Goal: Task Accomplishment & Management: Complete application form

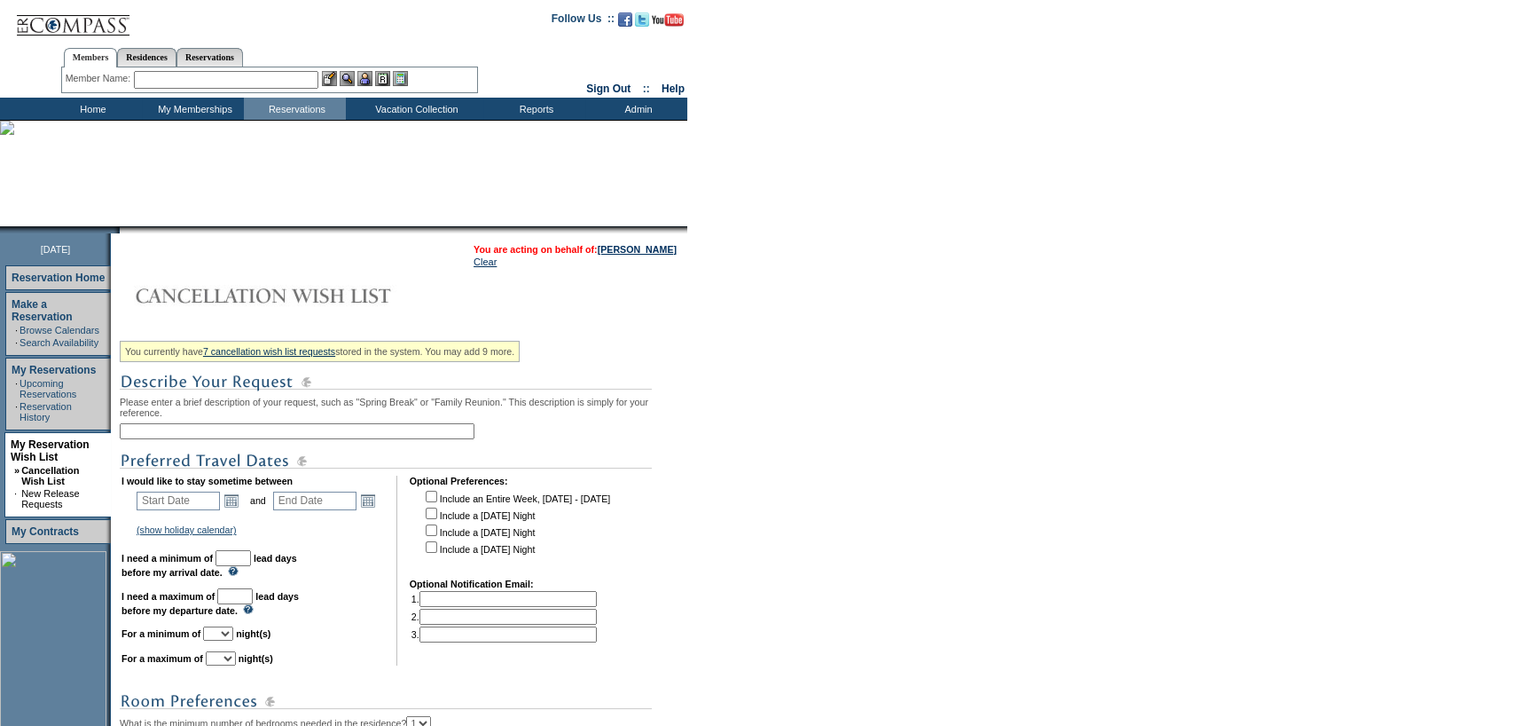
click at [213, 458] on img at bounding box center [386, 461] width 532 height 22
click at [222, 434] on input "text" at bounding box center [297, 431] width 355 height 16
type input "Tahoe"
click at [766, 276] on form "Follow Us ::" at bounding box center [767, 526] width 1535 height 1053
click at [234, 495] on link "Open the calendar popup." at bounding box center [232, 500] width 20 height 20
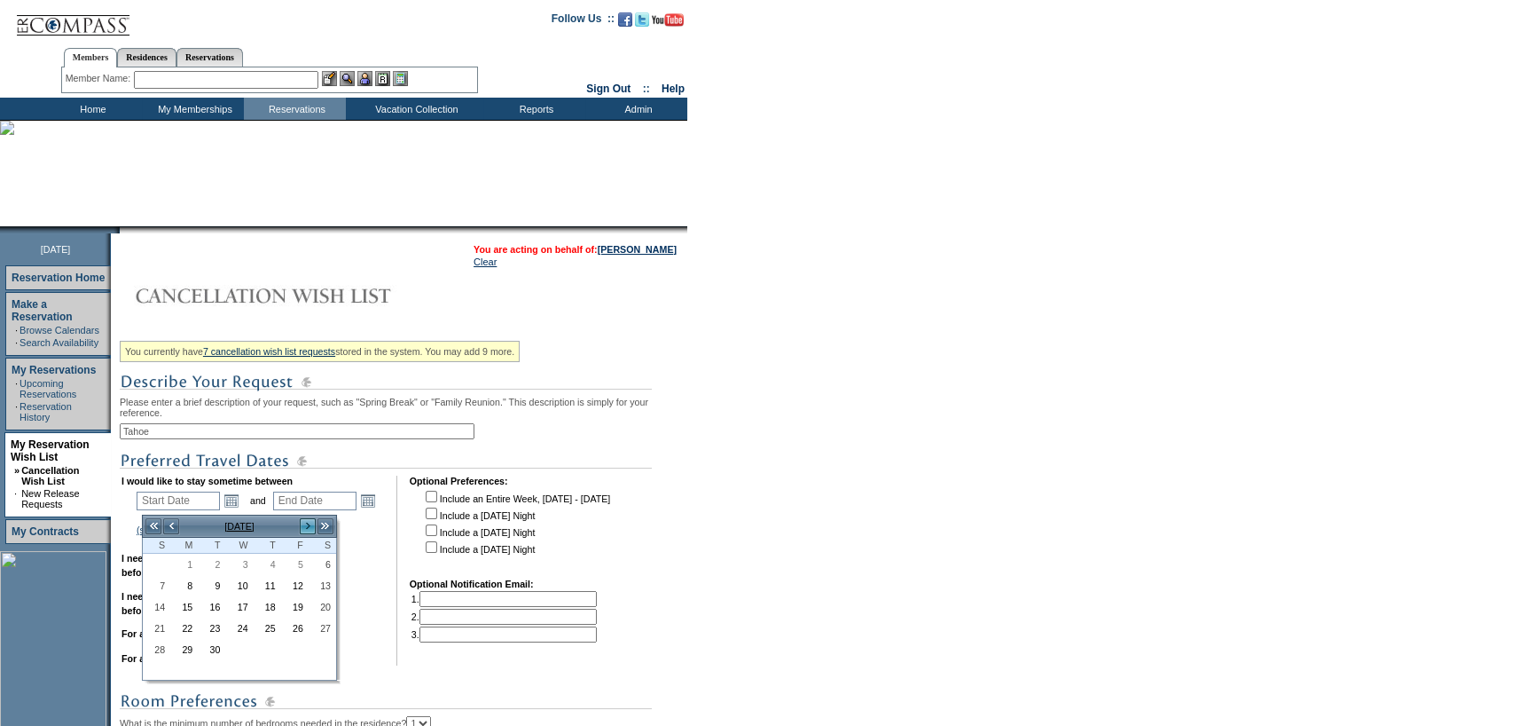
click at [302, 521] on link ">" at bounding box center [308, 526] width 18 height 18
click at [302, 520] on link ">" at bounding box center [308, 526] width 18 height 18
click at [302, 519] on link ">" at bounding box center [308, 526] width 18 height 18
click at [160, 578] on link "4" at bounding box center [157, 586] width 26 height 20
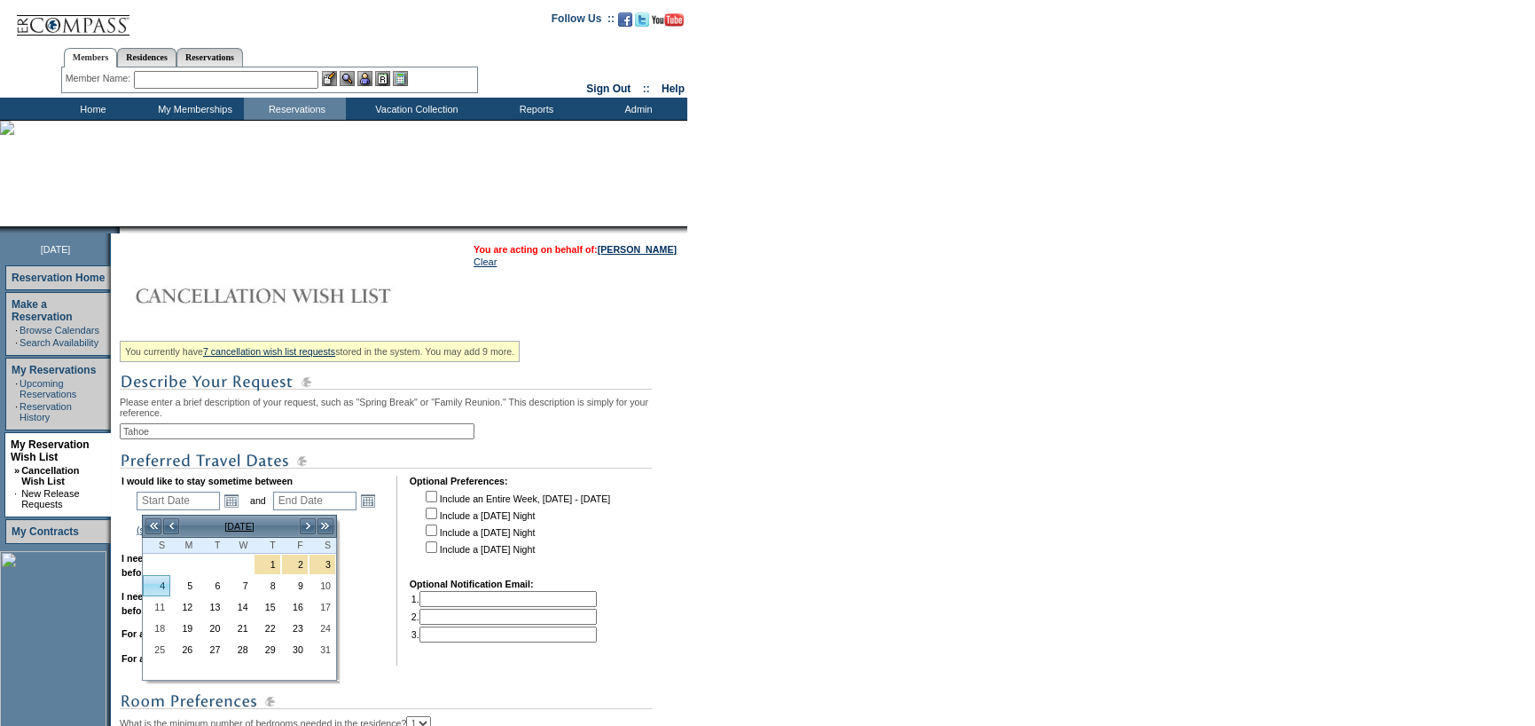
type input "[DATE]"
type input "125"
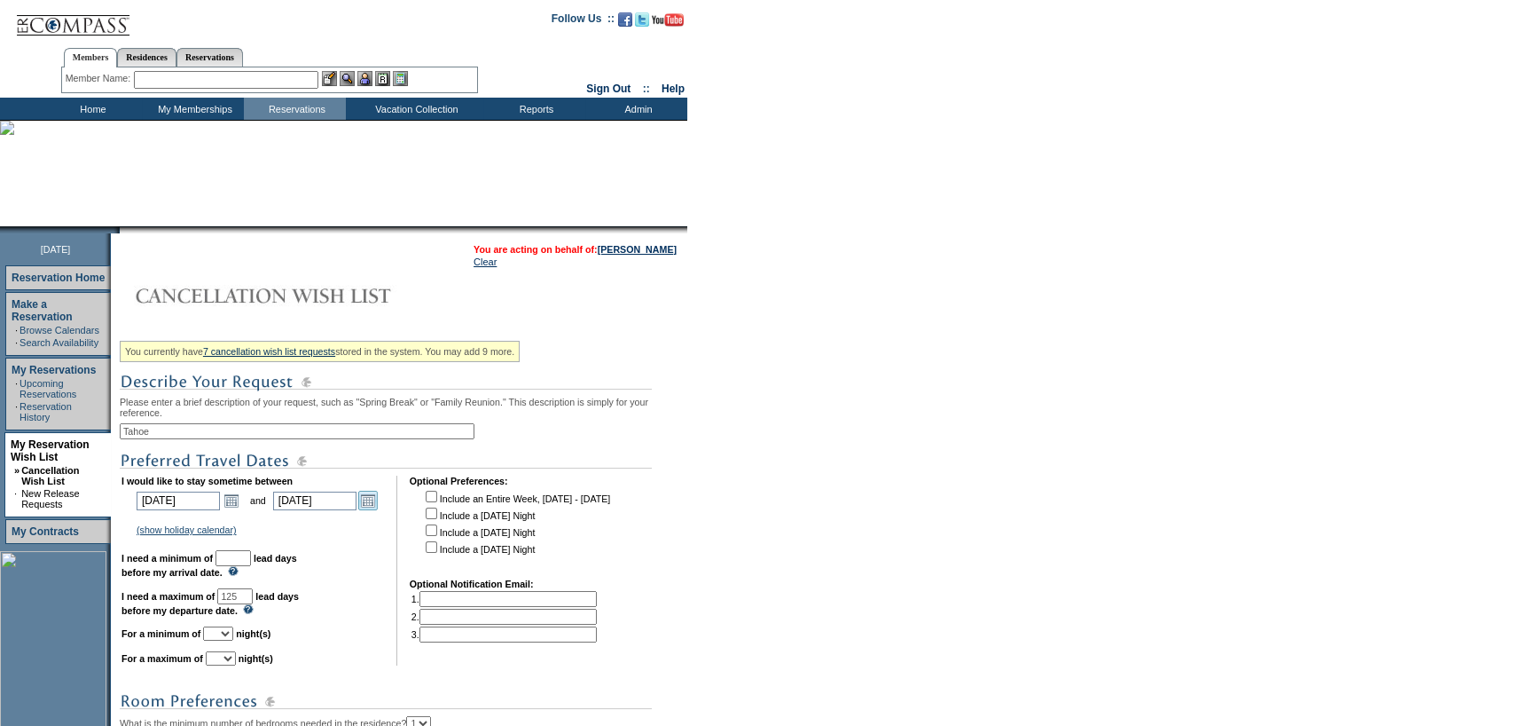
click at [378, 502] on link "Open the calendar popup." at bounding box center [368, 500] width 20 height 20
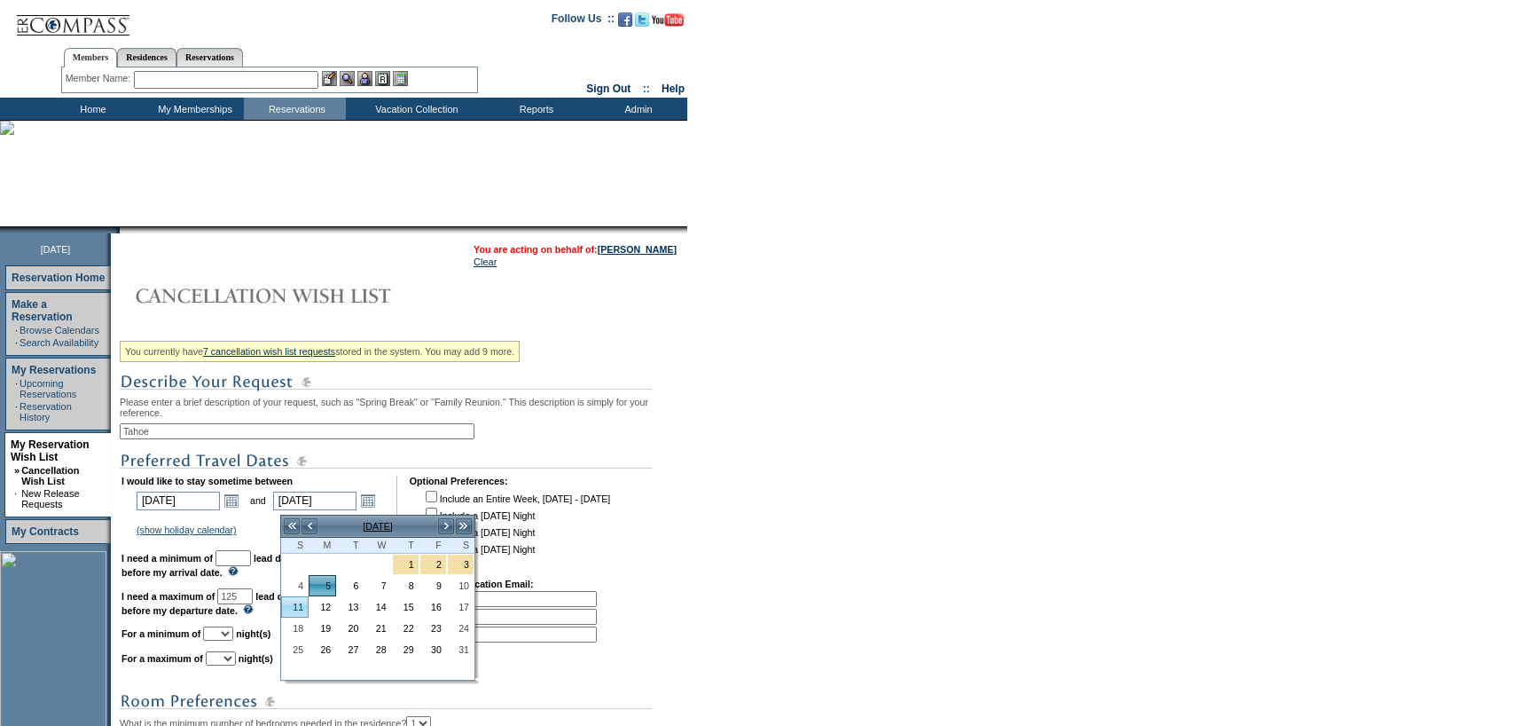
click at [294, 612] on link "11" at bounding box center [295, 607] width 26 height 20
type input "[DATE]"
type input "131"
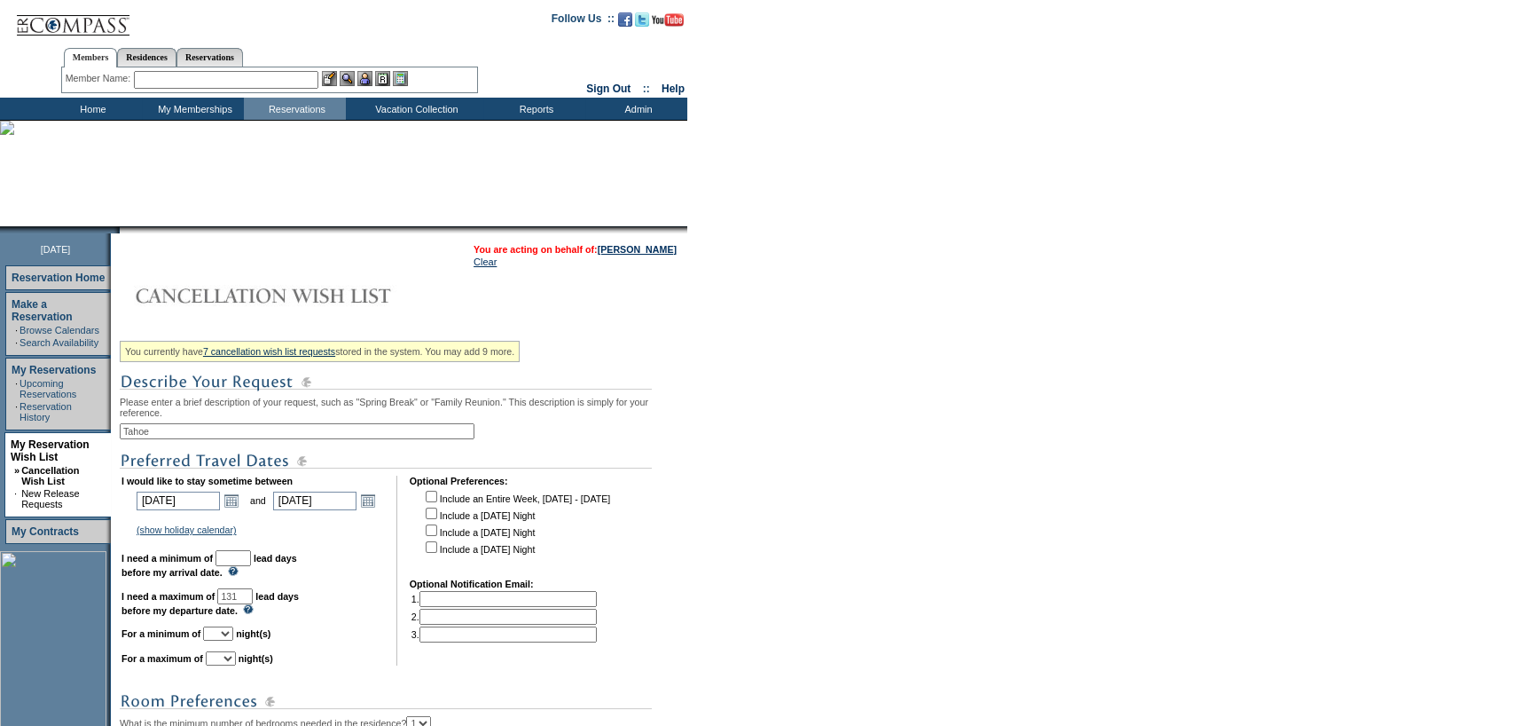
click at [258, 553] on td "I would like to stay sometime between [DATE] [DATE] Open the calendar popup. <<…" at bounding box center [253, 570] width 263 height 190
click at [251, 561] on input "text" at bounding box center [233, 558] width 35 height 16
type input "30"
drag, startPoint x: 247, startPoint y: 641, endPoint x: 242, endPoint y: 633, distance: 9.1
click at [233, 640] on select "1 2 3 4 5 6 7 8 9 10 11 12 13 14" at bounding box center [218, 633] width 30 height 14
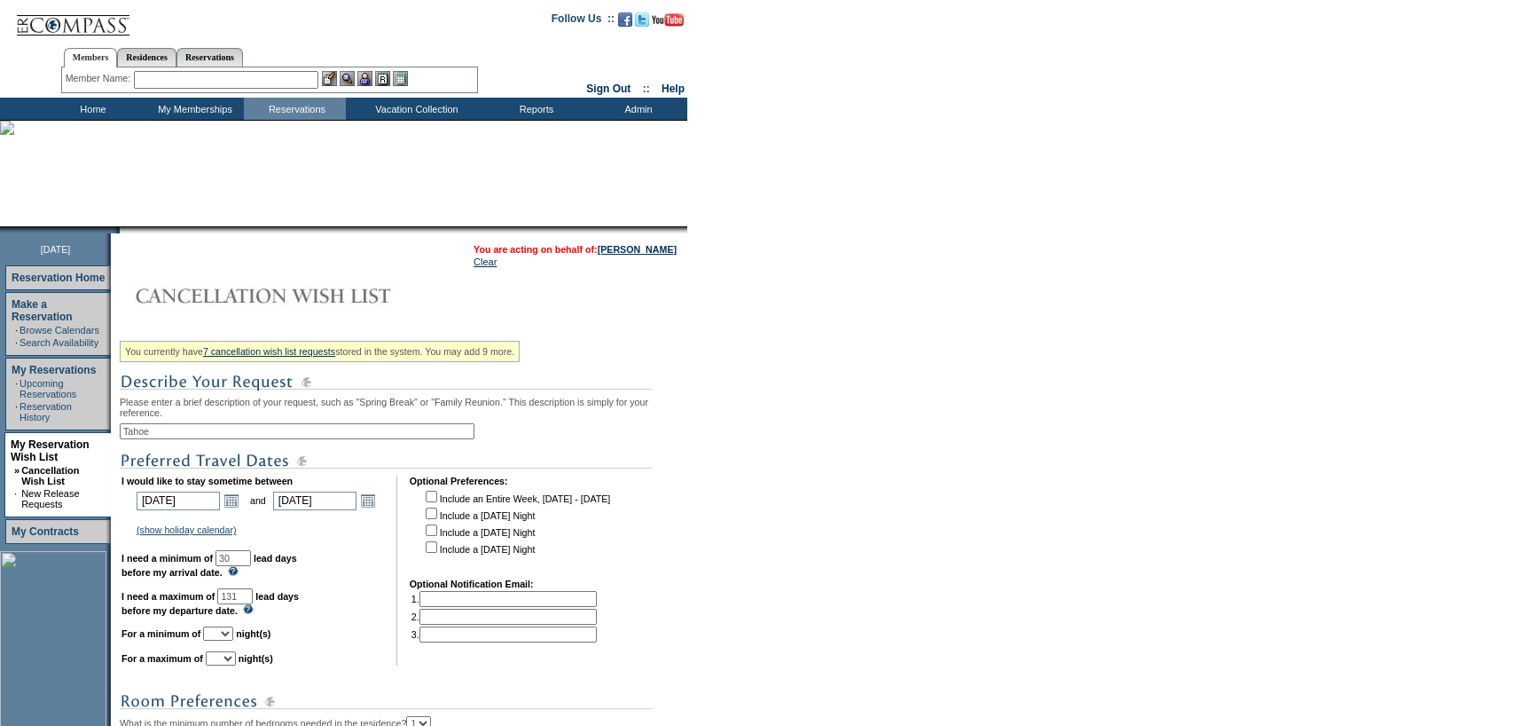
select select "4"
click at [224, 632] on select "1 2 3 4 5 6 7 8 9 10 11 12 13 14" at bounding box center [218, 633] width 30 height 14
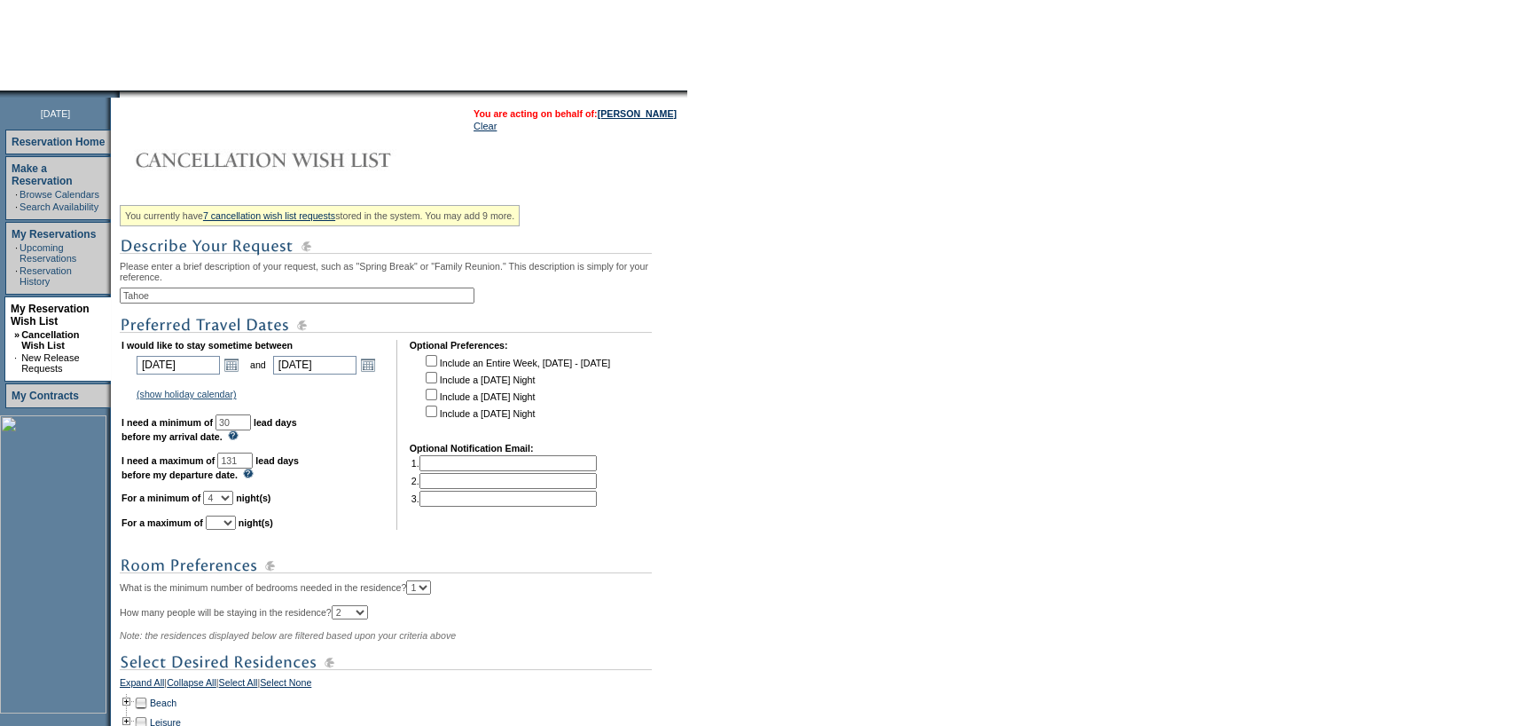
scroll to position [355, 0]
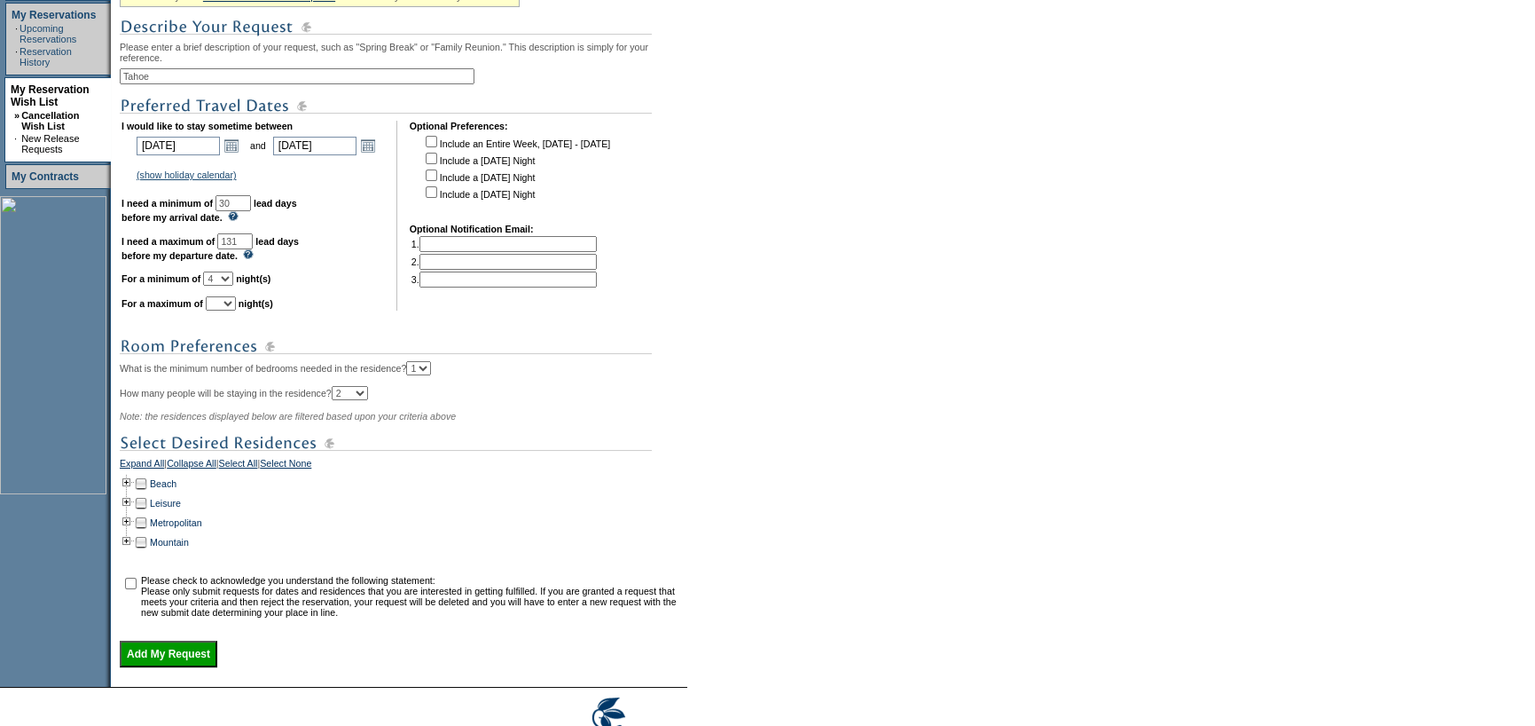
click at [236, 309] on select "1 2 3 4 5 6 7 8 9 10 11 12 13 14" at bounding box center [221, 303] width 30 height 14
select select "7"
click at [227, 304] on select "1 2 3 4 5 6 7 8 9 10 11 12 13 14" at bounding box center [221, 303] width 30 height 14
click at [133, 552] on td at bounding box center [127, 542] width 14 height 20
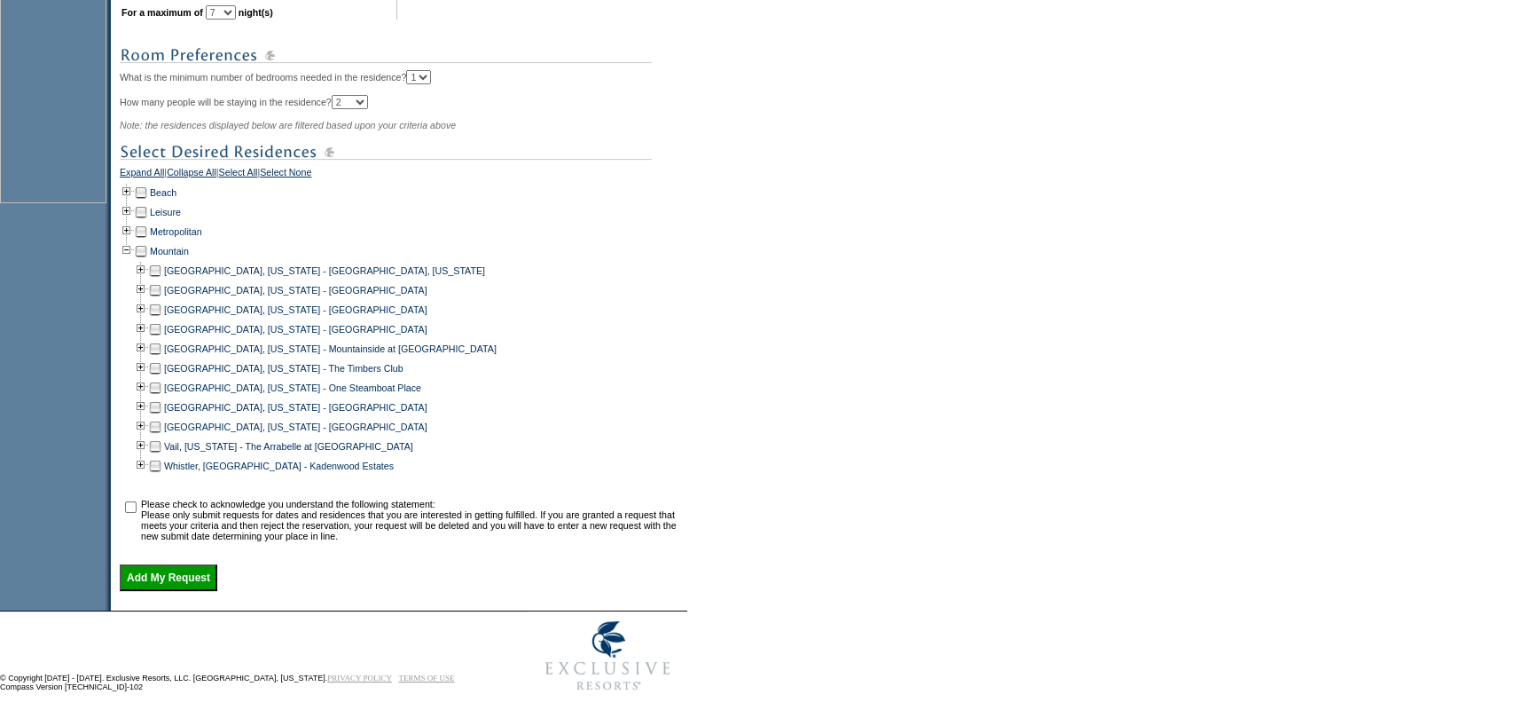
scroll to position [663, 0]
click at [162, 347] on td at bounding box center [155, 349] width 14 height 20
click at [134, 501] on input "checkbox" at bounding box center [131, 507] width 12 height 12
checkbox input "true"
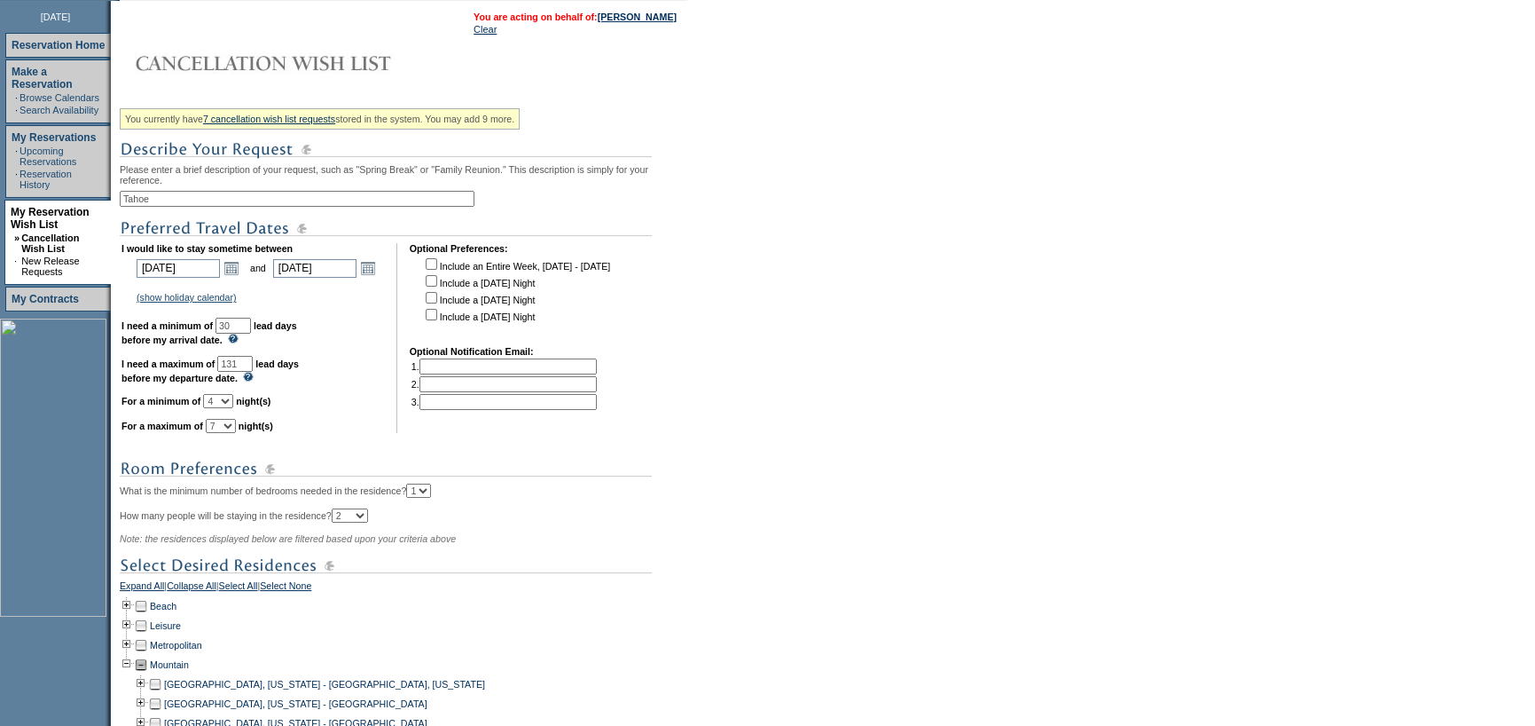
scroll to position [220, 0]
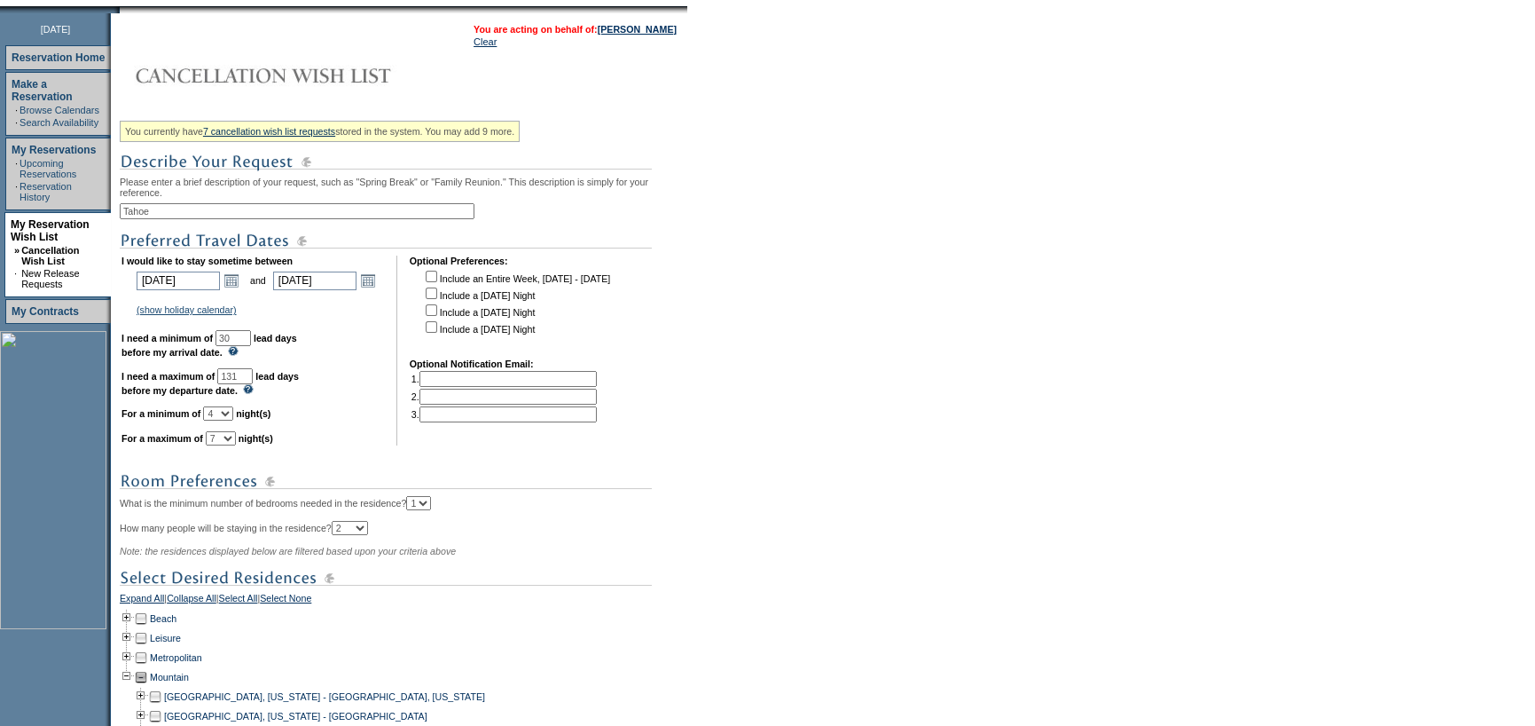
click at [369, 217] on input "Tahoe" at bounding box center [297, 211] width 355 height 16
click at [757, 227] on form "Follow Us ::" at bounding box center [767, 453] width 1535 height 1346
click at [378, 290] on link "Open the calendar popup." at bounding box center [368, 281] width 20 height 20
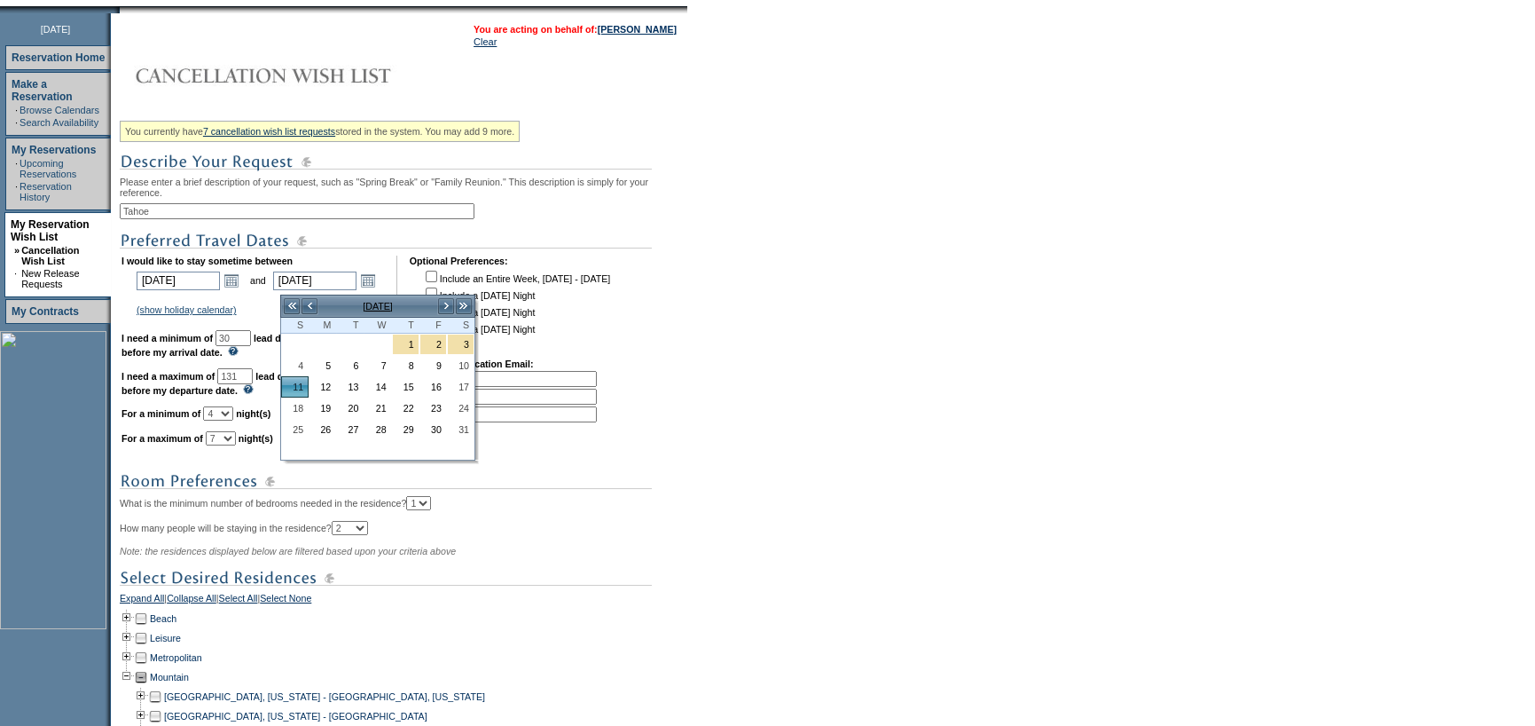
click at [793, 266] on form "Follow Us ::" at bounding box center [767, 453] width 1535 height 1346
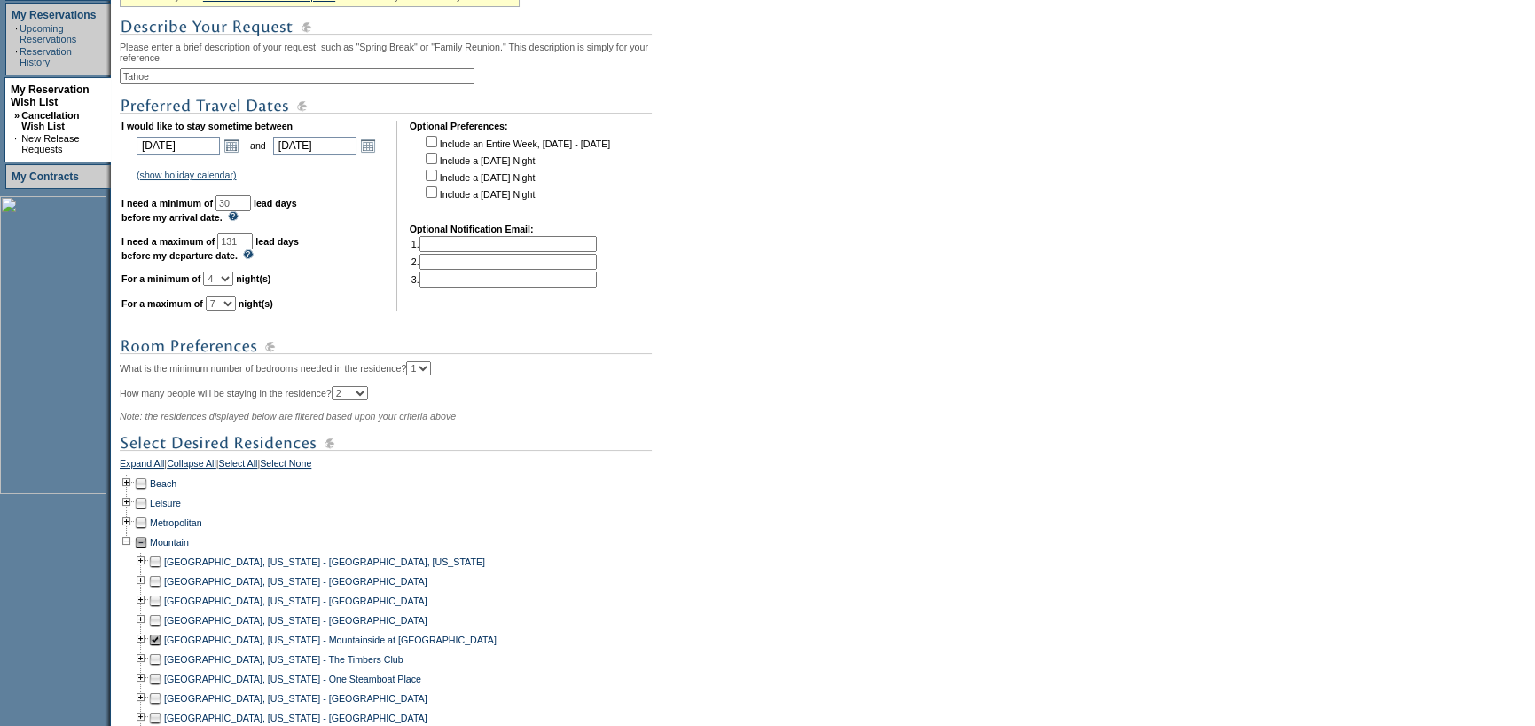
scroll to position [663, 0]
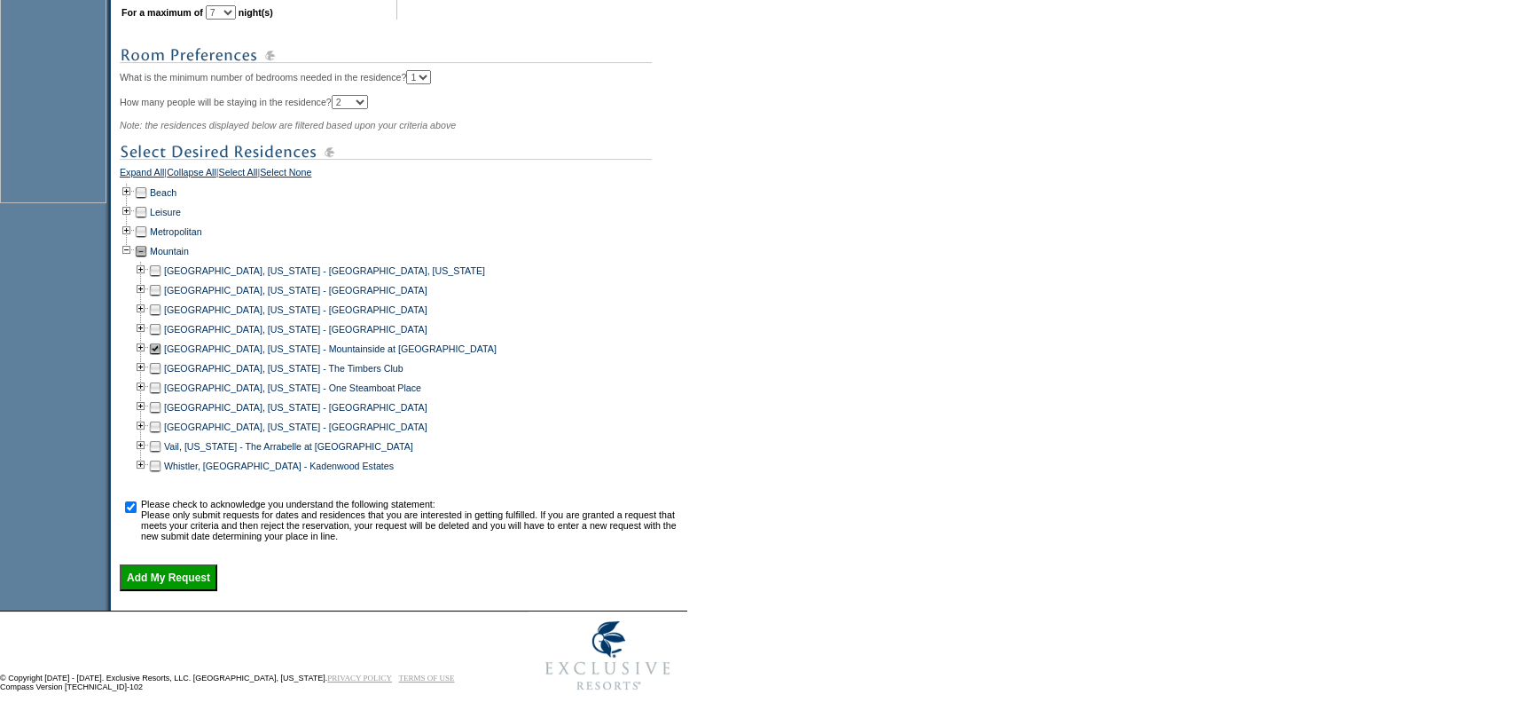
click at [199, 576] on input "Add My Request" at bounding box center [169, 577] width 98 height 27
